Goal: Contribute content

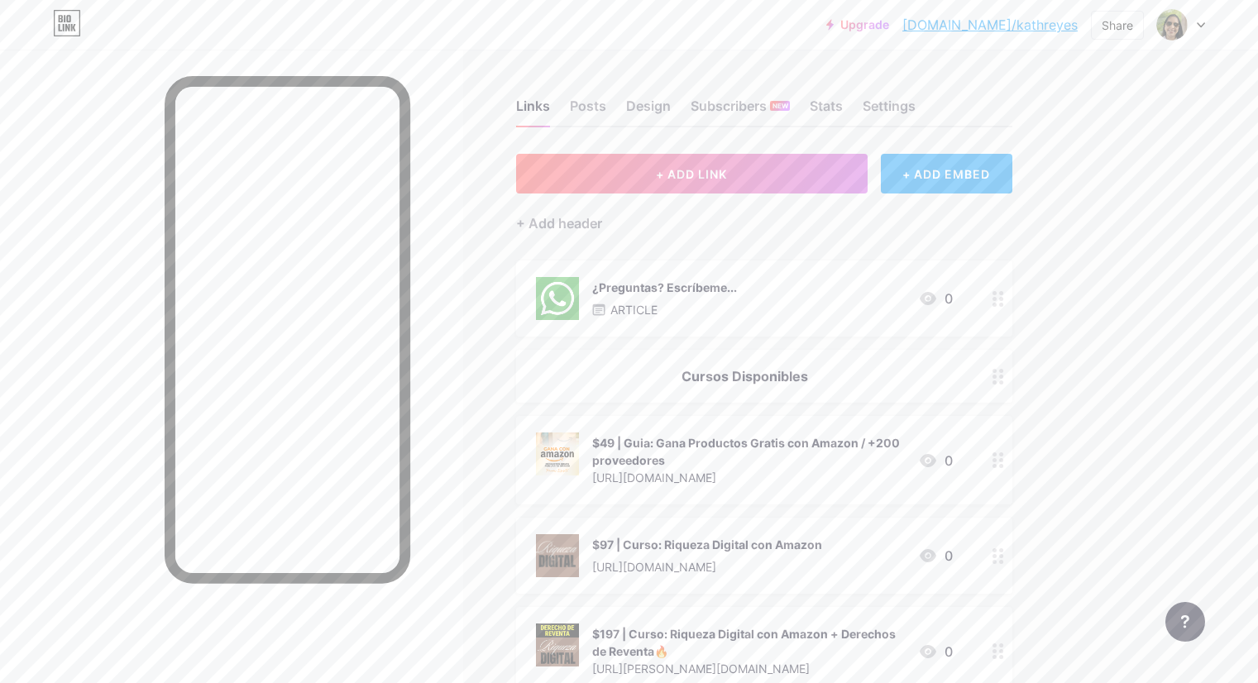
scroll to position [89, 0]
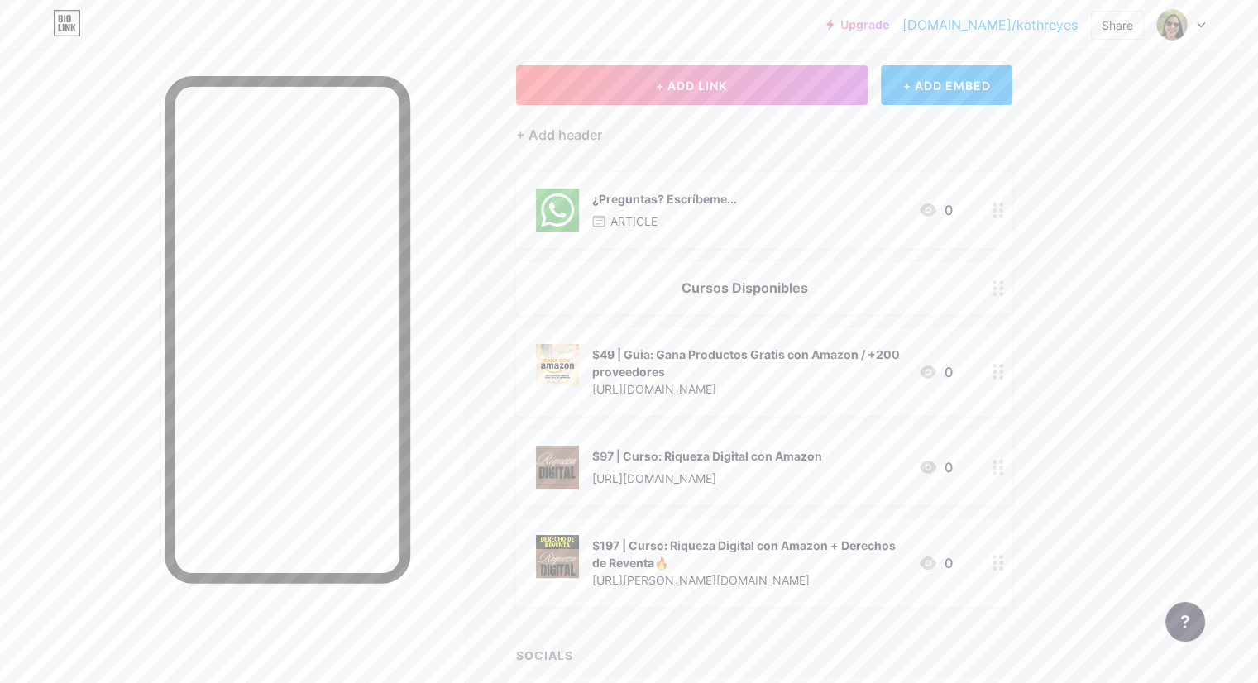
click at [1004, 371] on icon at bounding box center [999, 372] width 12 height 16
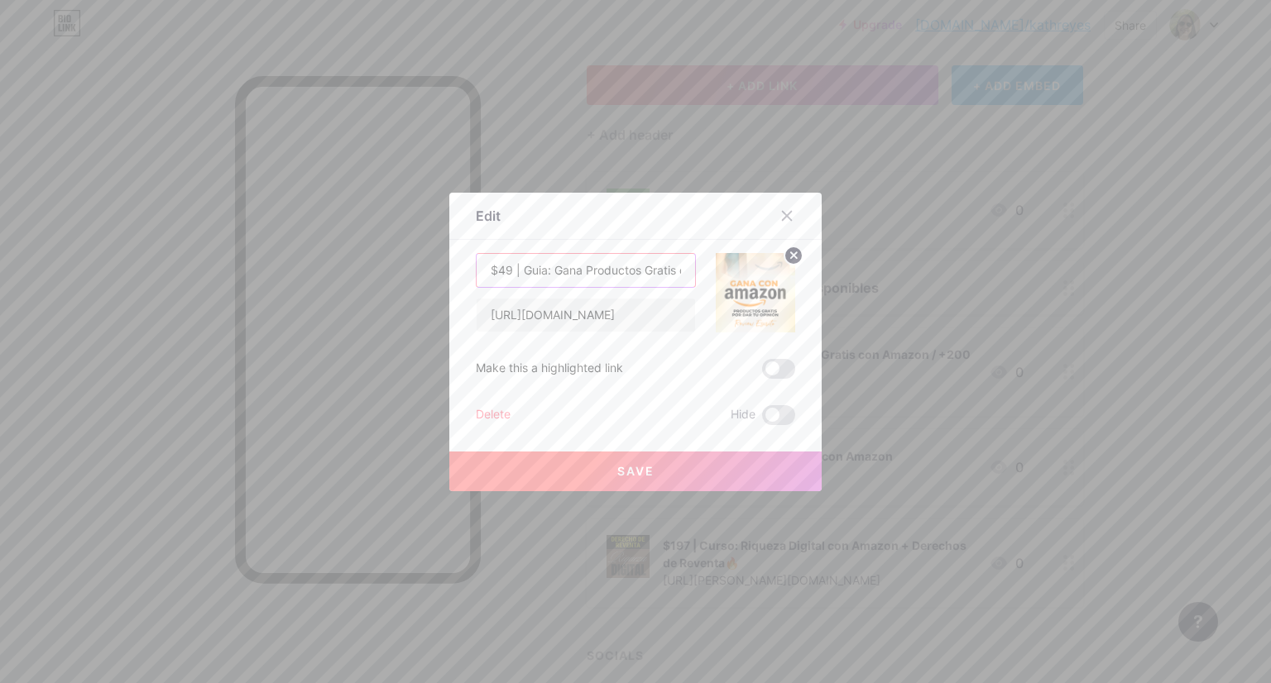
drag, startPoint x: 515, startPoint y: 267, endPoint x: 424, endPoint y: 276, distance: 92.2
click at [424, 276] on div "Edit Content YouTube Play YouTube video without leaving your page. ADD Vimeo Pl…" at bounding box center [635, 341] width 1271 height 683
type input "Guia: Gana Productos Gratis con Amazon / +200 proveedores"
click at [663, 472] on button "Save" at bounding box center [635, 472] width 372 height 40
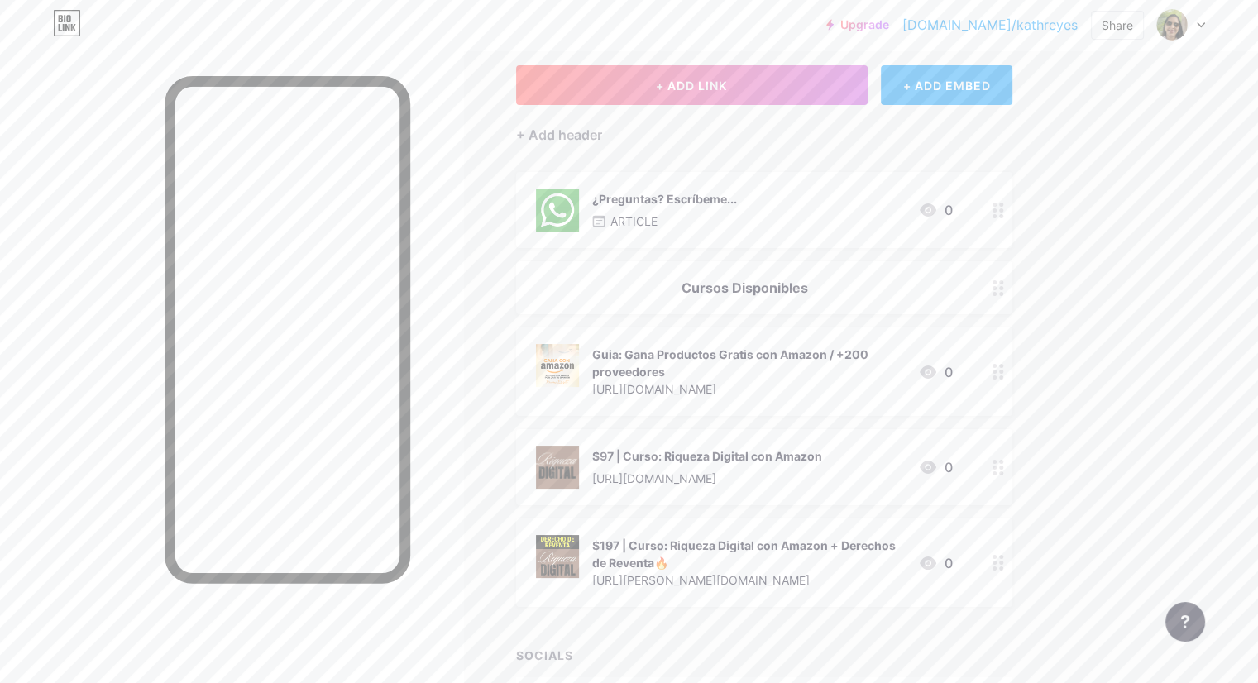
click at [1004, 467] on icon at bounding box center [999, 468] width 12 height 16
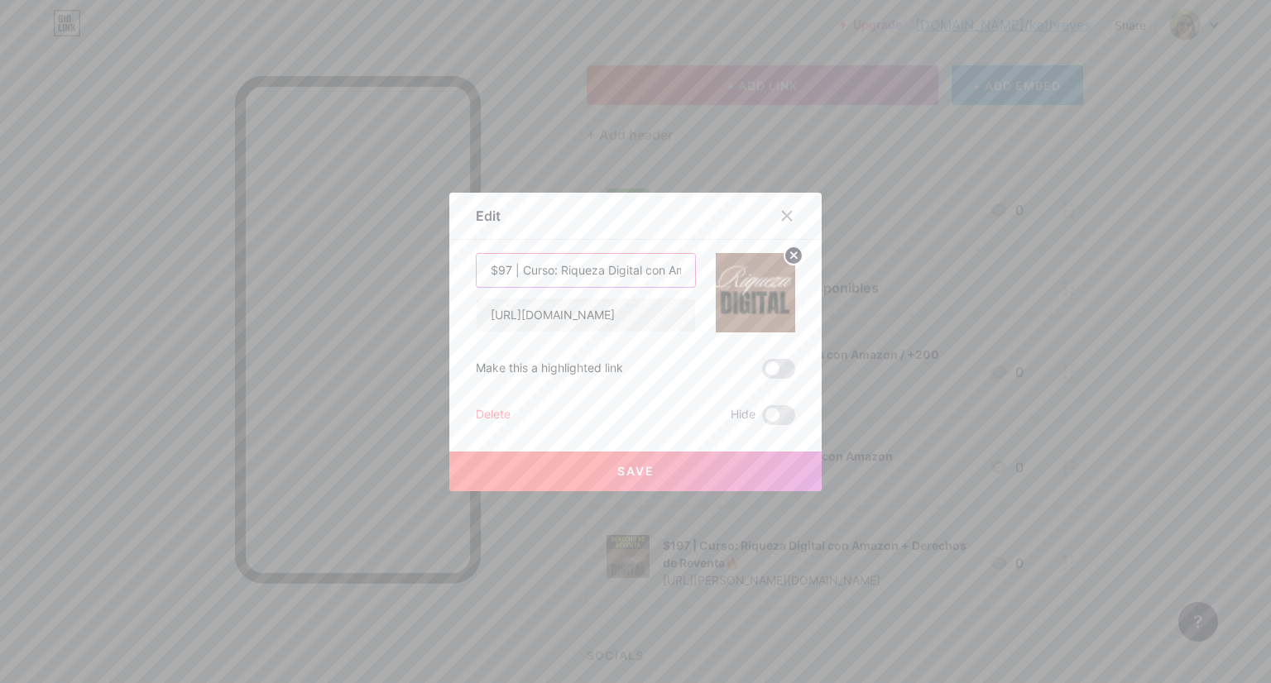
drag, startPoint x: 514, startPoint y: 271, endPoint x: 415, endPoint y: 280, distance: 98.9
click at [415, 280] on div "Edit Content YouTube Play YouTube video without leaving your page. ADD Vimeo Pl…" at bounding box center [635, 341] width 1271 height 683
type input "Curso: Riqueza Digital con Amazon"
click at [678, 464] on button "Save" at bounding box center [635, 472] width 372 height 40
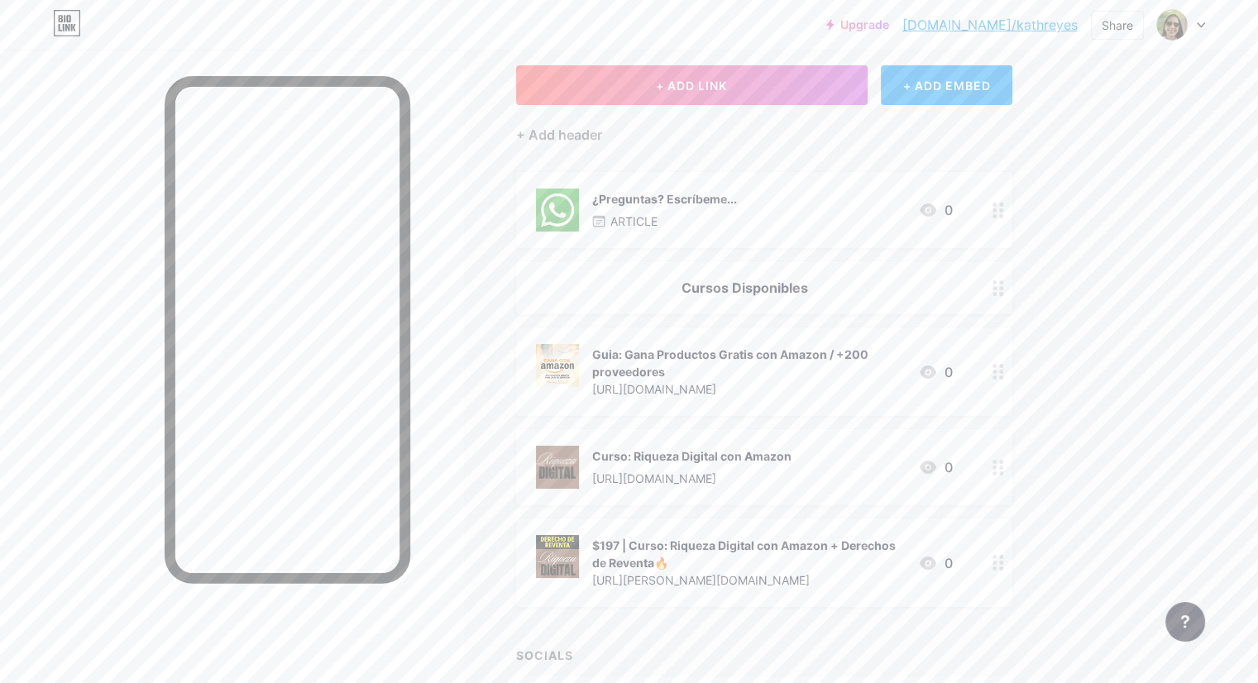
click at [1013, 556] on div "$197 | Curso: Riqueza Digital con Amazon + Derechos de Reventa🔥 [URL][PERSON_NA…" at bounding box center [764, 563] width 496 height 89
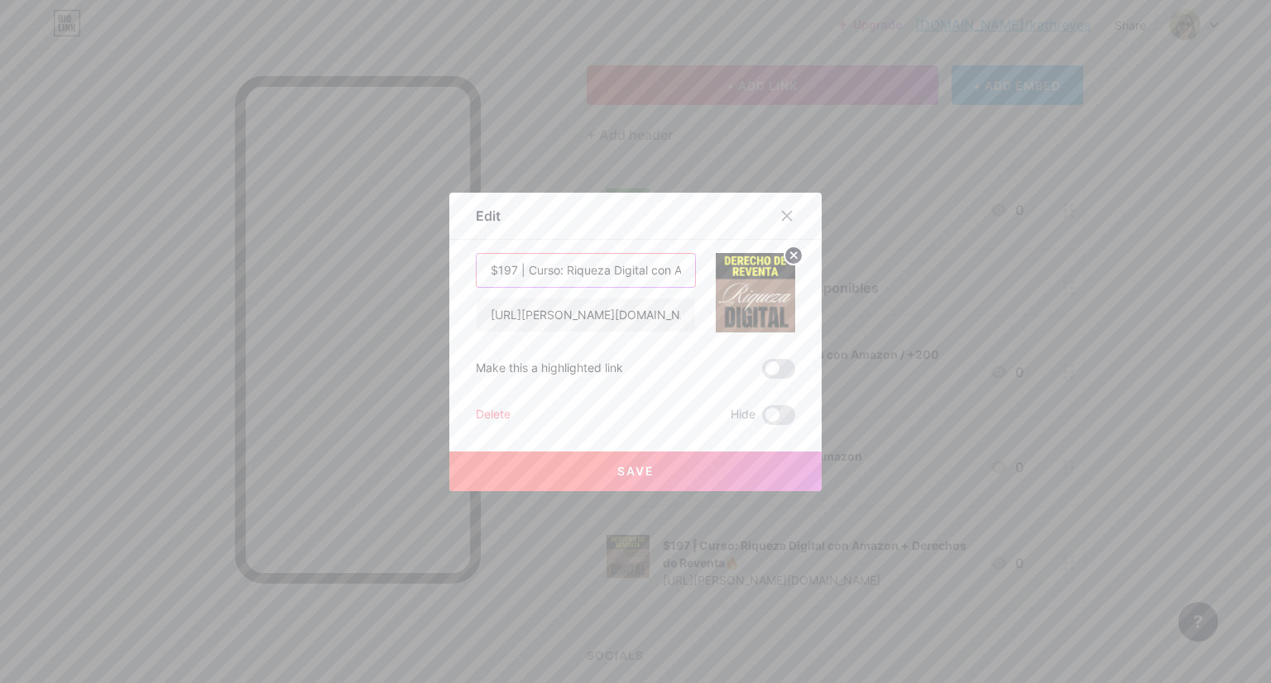
drag, startPoint x: 517, startPoint y: 270, endPoint x: 415, endPoint y: 271, distance: 101.8
click at [415, 271] on div "Edit Content YouTube Play YouTube video without leaving your page. ADD Vimeo Pl…" at bounding box center [635, 341] width 1271 height 683
type input "Curso: Riqueza Digital con Amazon + Derechos de Reventa🔥"
click at [663, 473] on button "Save" at bounding box center [635, 472] width 372 height 40
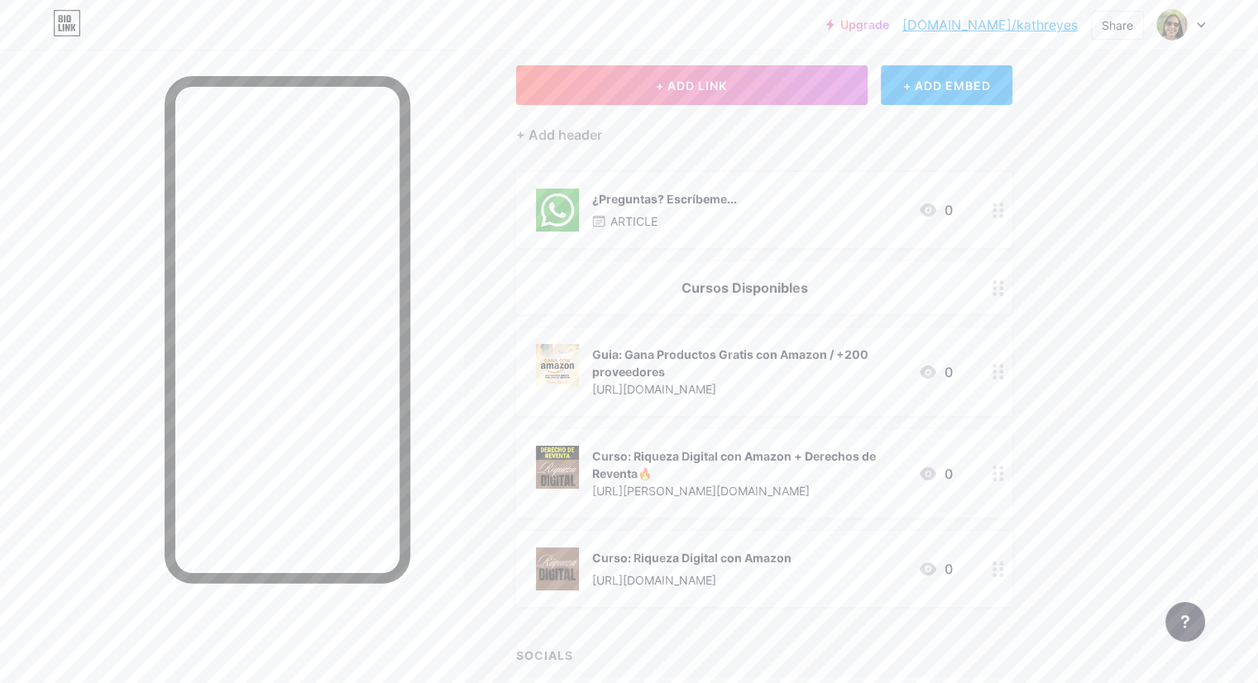
click at [1082, 412] on div "Links Posts Design Subscribers NEW Stats Settings + ADD LINK + ADD EMBED + Add …" at bounding box center [541, 405] width 1082 height 889
click at [737, 198] on div "¿Preguntas? Escríbeme..." at bounding box center [664, 198] width 145 height 17
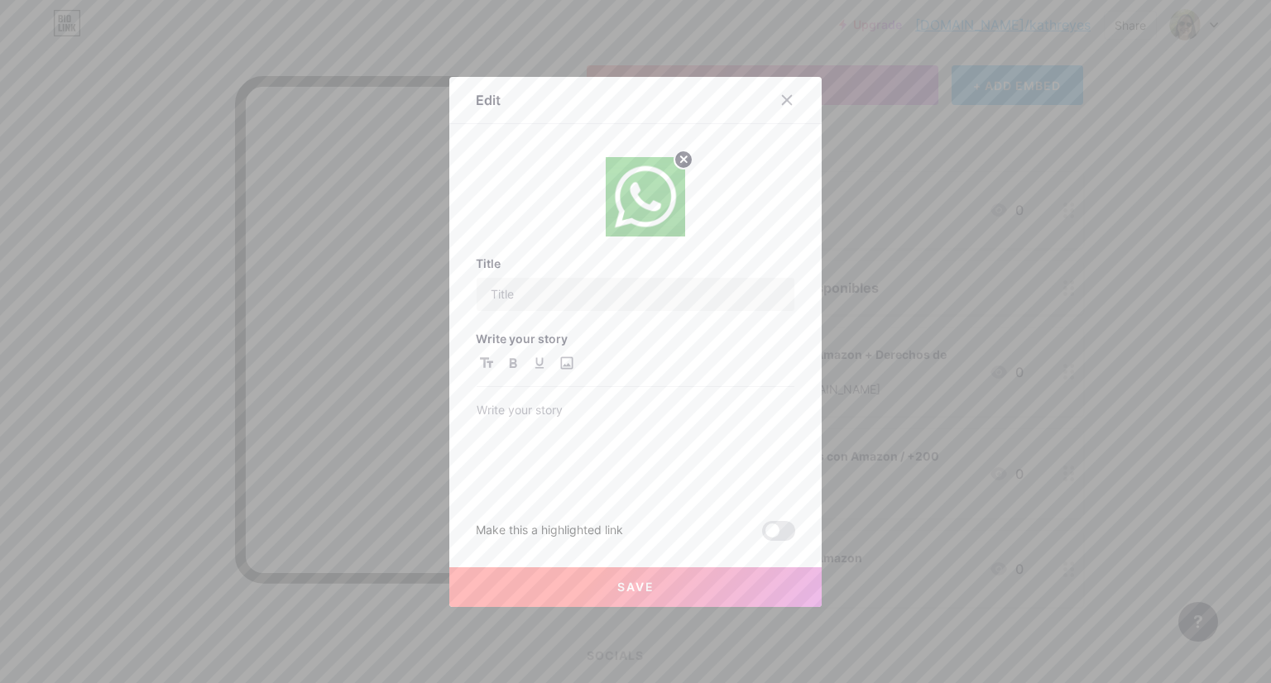
type input "¿Preguntas? Escríbeme..."
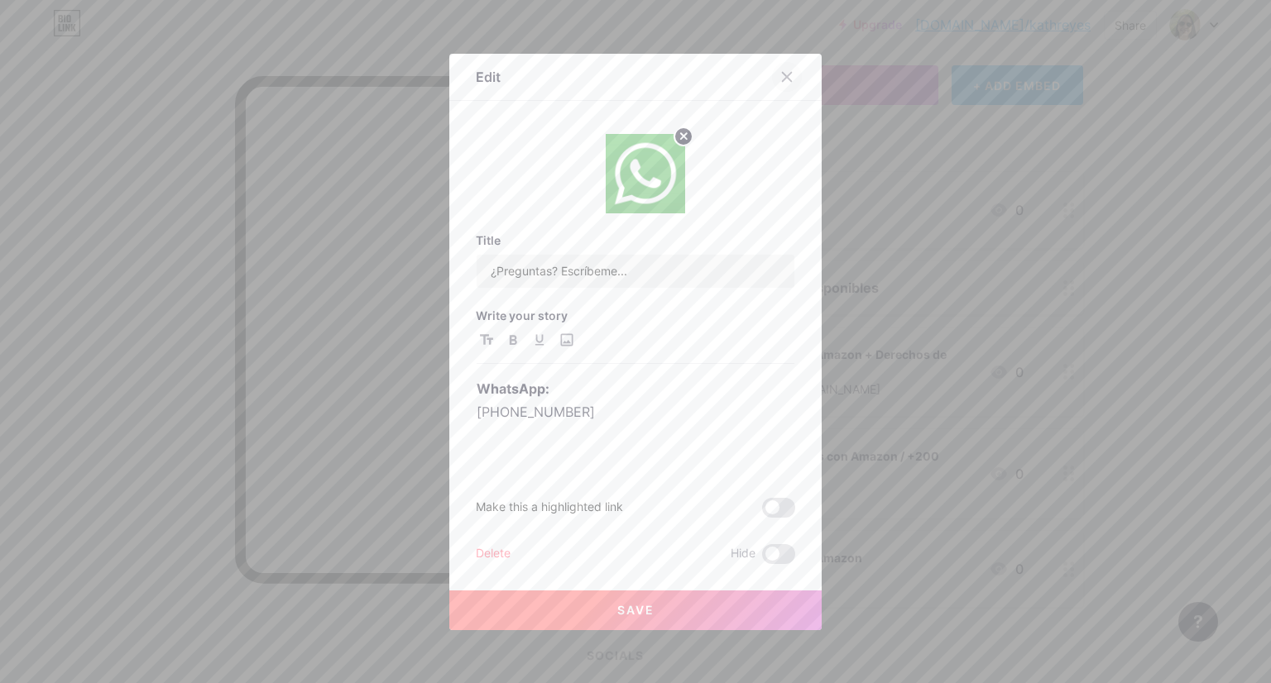
click at [788, 74] on div at bounding box center [787, 77] width 30 height 30
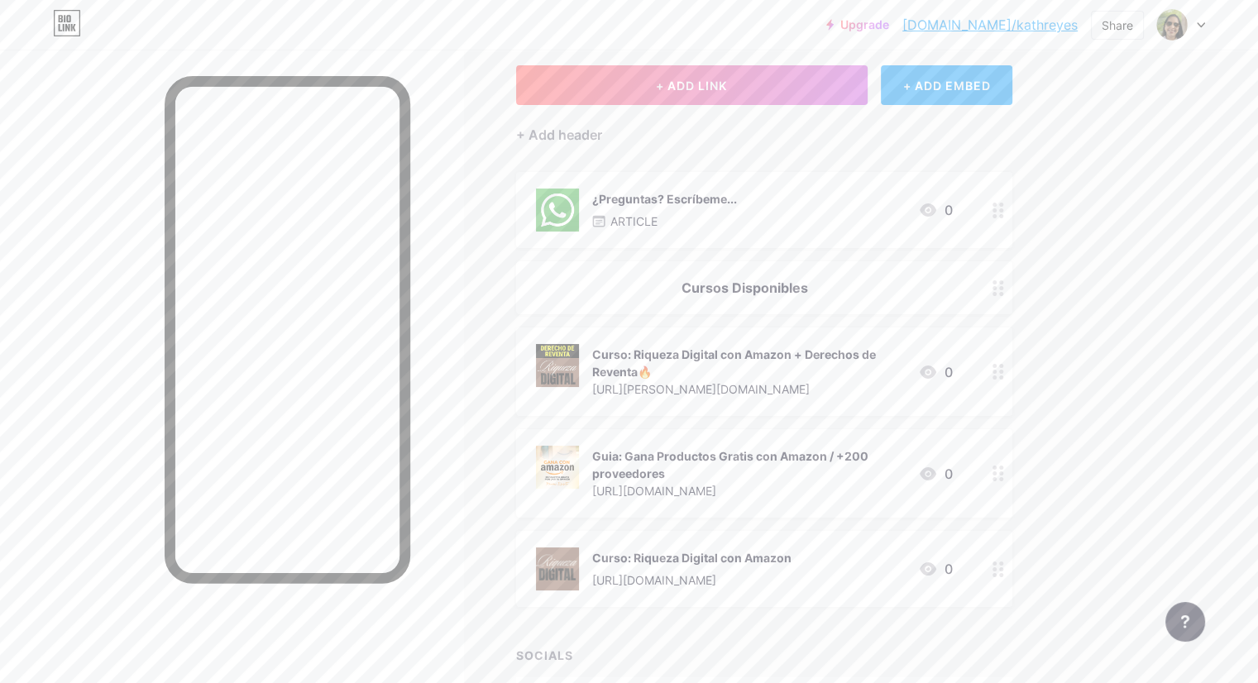
click at [924, 213] on div "¿Preguntas? Escríbeme... ARTICLE 0" at bounding box center [744, 210] width 417 height 43
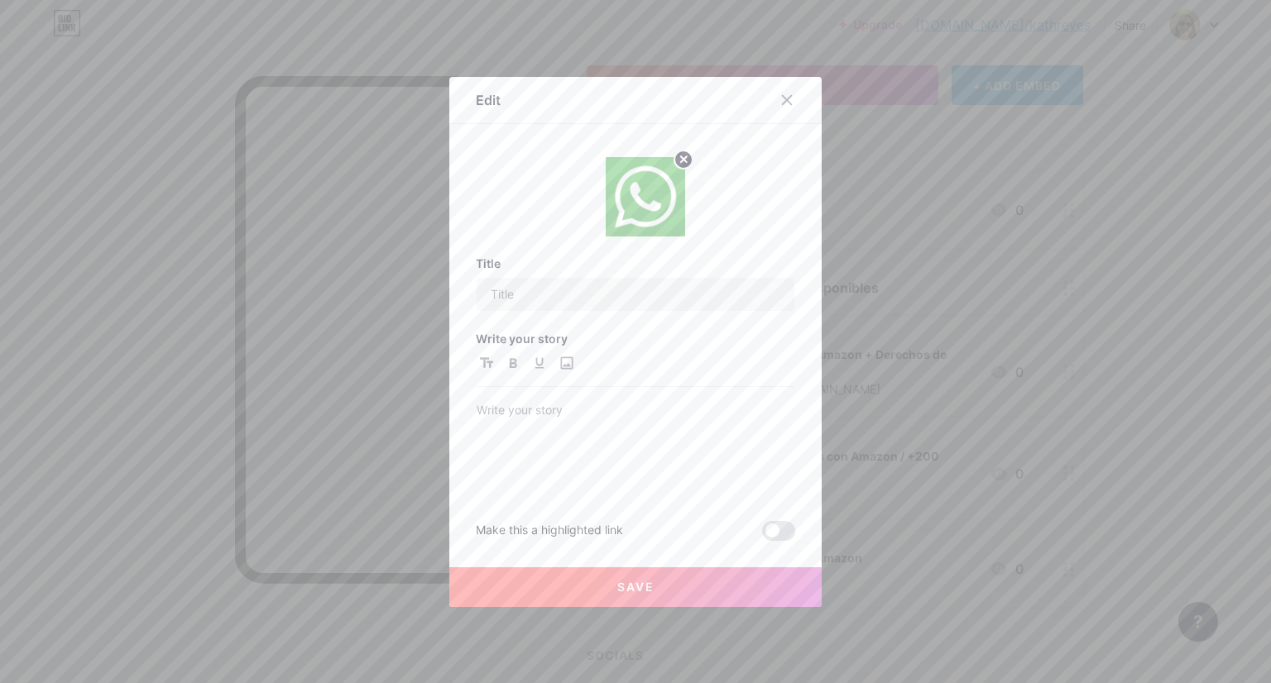
type input "¿Preguntas? Escríbeme..."
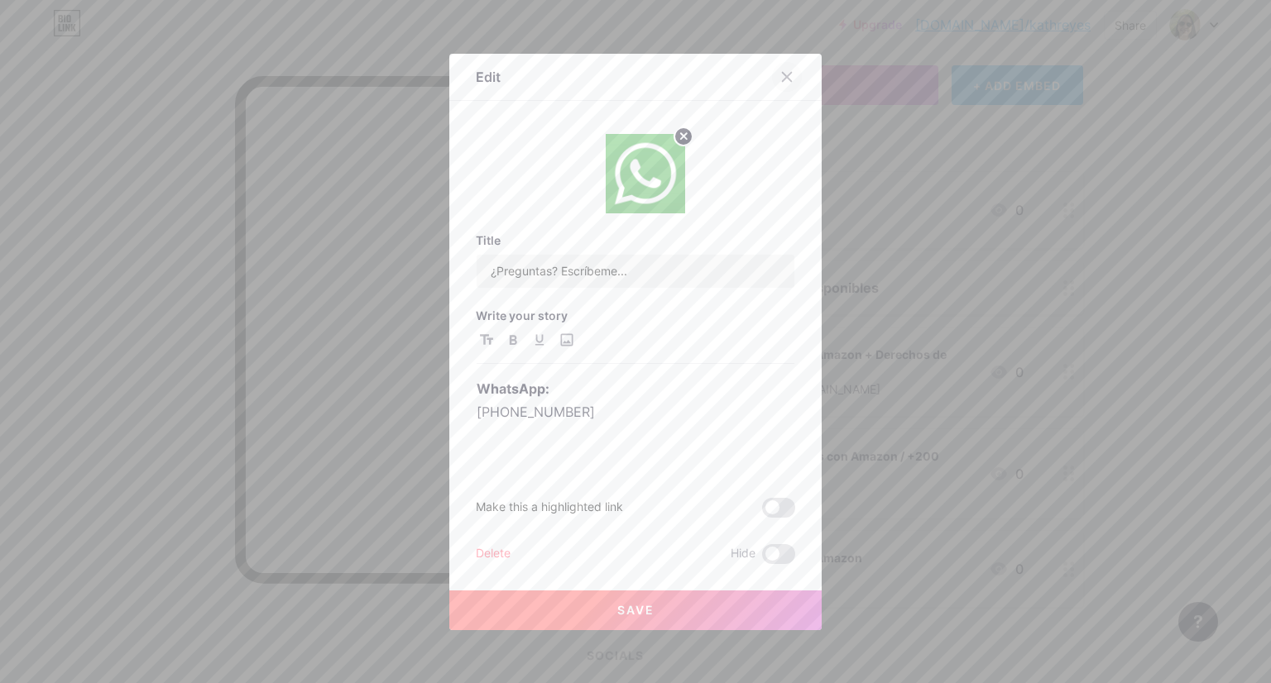
click at [784, 77] on icon at bounding box center [786, 76] width 13 height 13
